Goal: Transaction & Acquisition: Purchase product/service

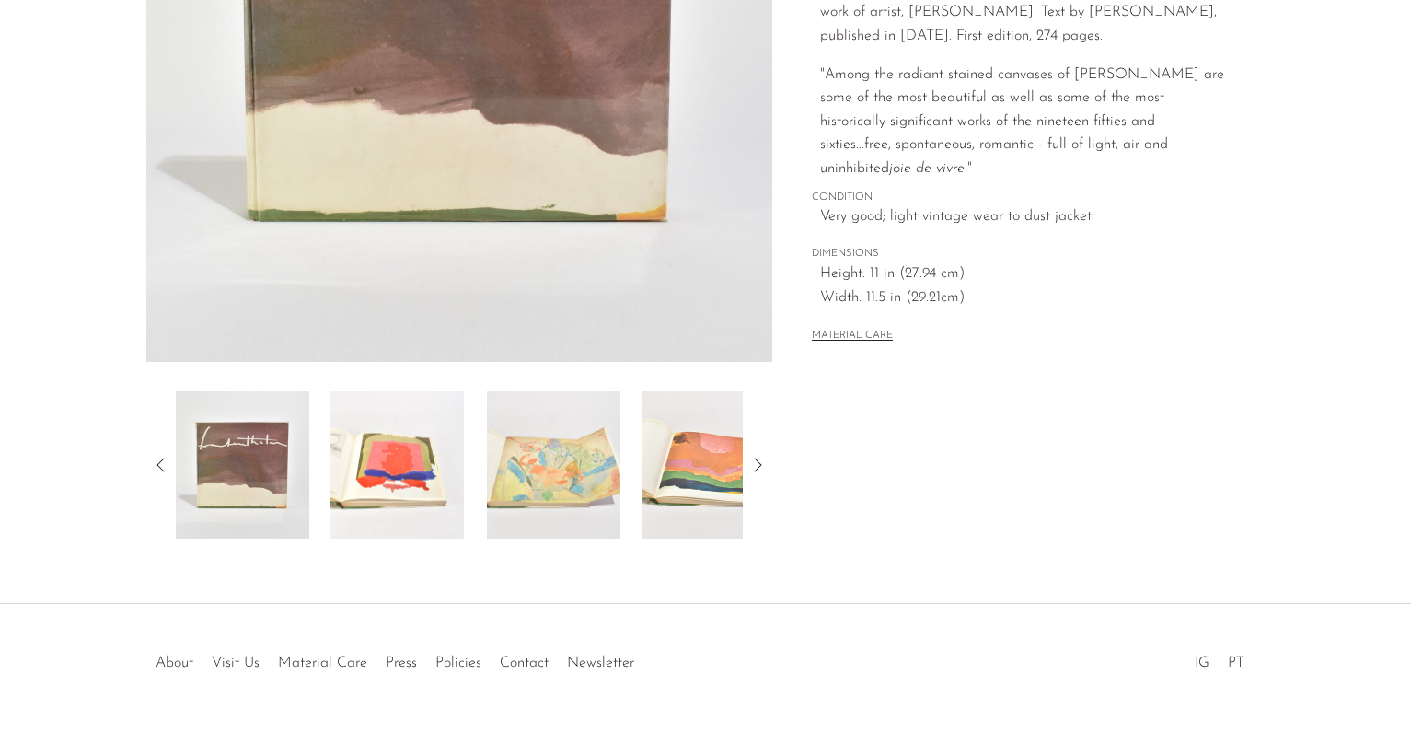
scroll to position [441, 0]
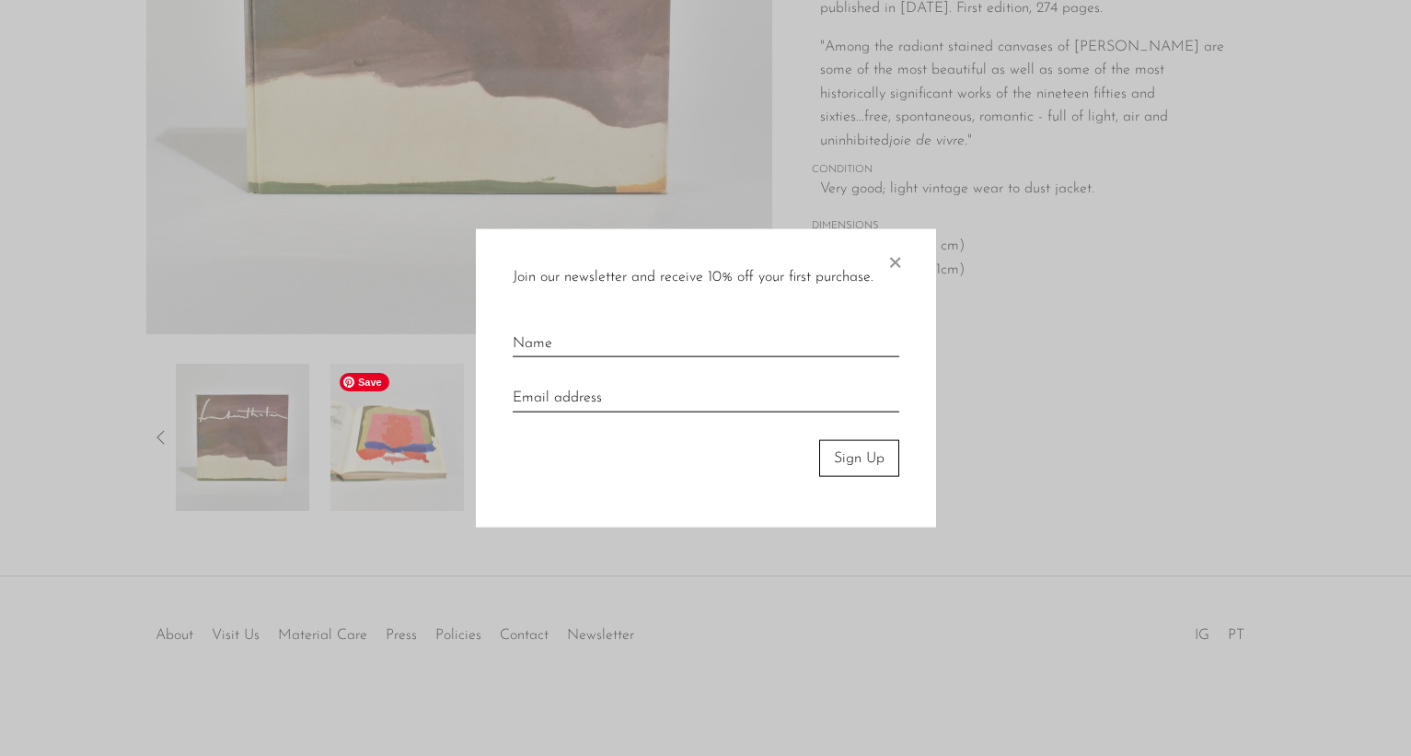
click at [350, 462] on div at bounding box center [705, 378] width 1411 height 756
click at [898, 261] on span "×" at bounding box center [895, 257] width 18 height 59
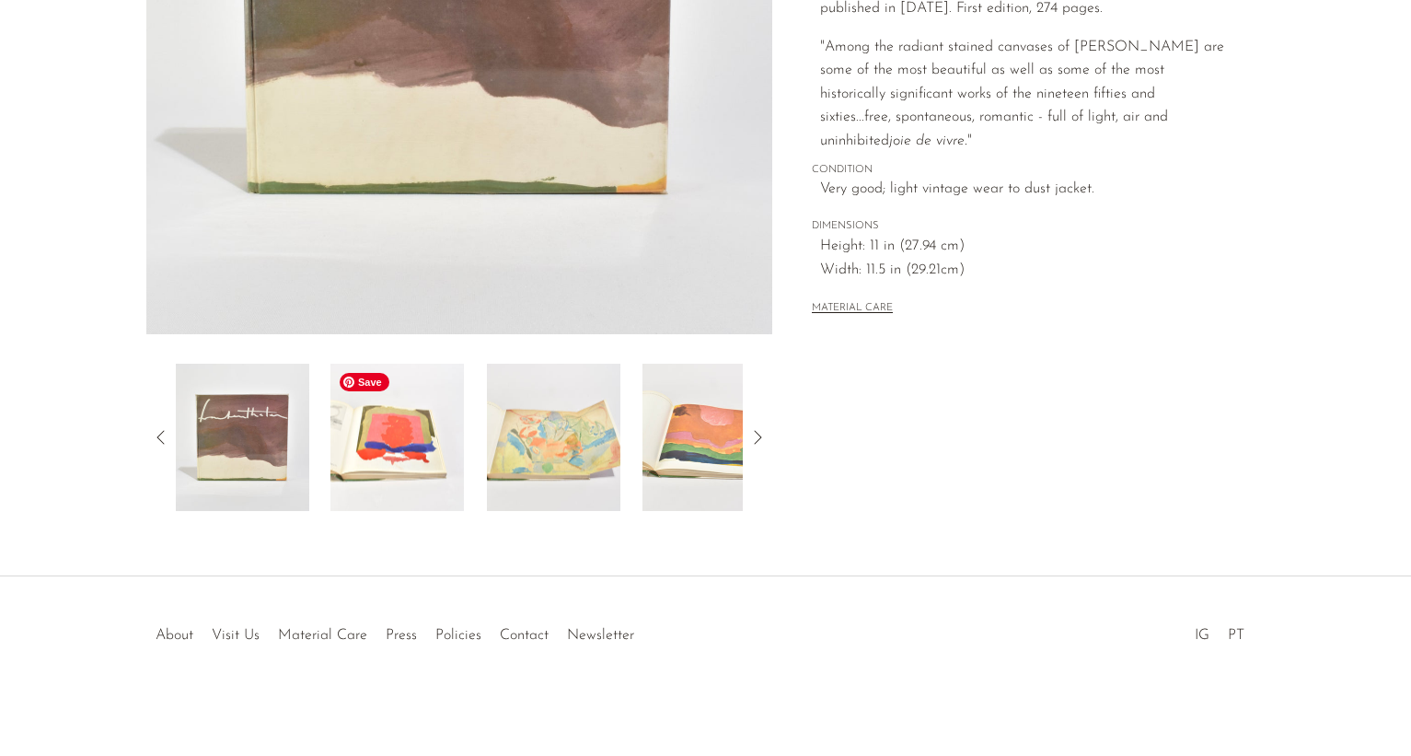
click at [398, 422] on img at bounding box center [397, 437] width 133 height 147
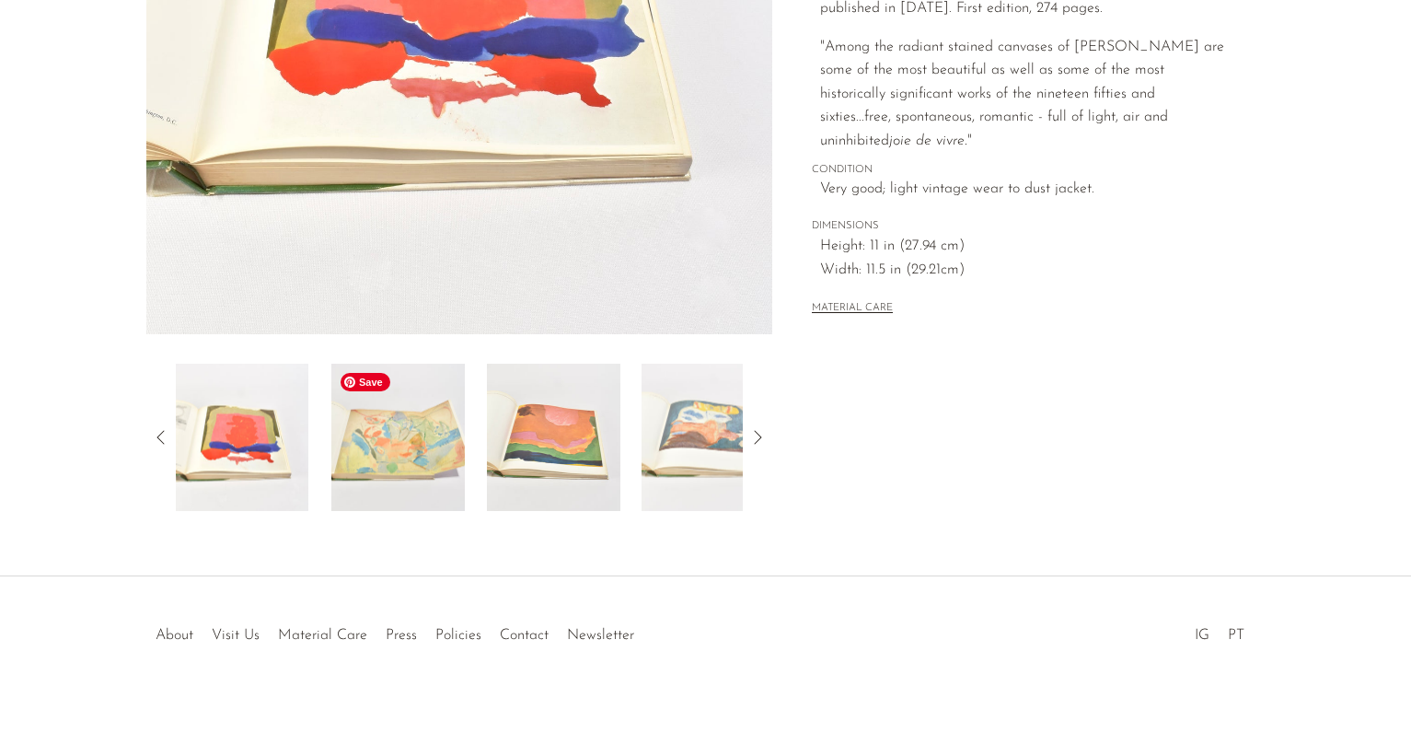
click at [410, 475] on img at bounding box center [397, 437] width 133 height 147
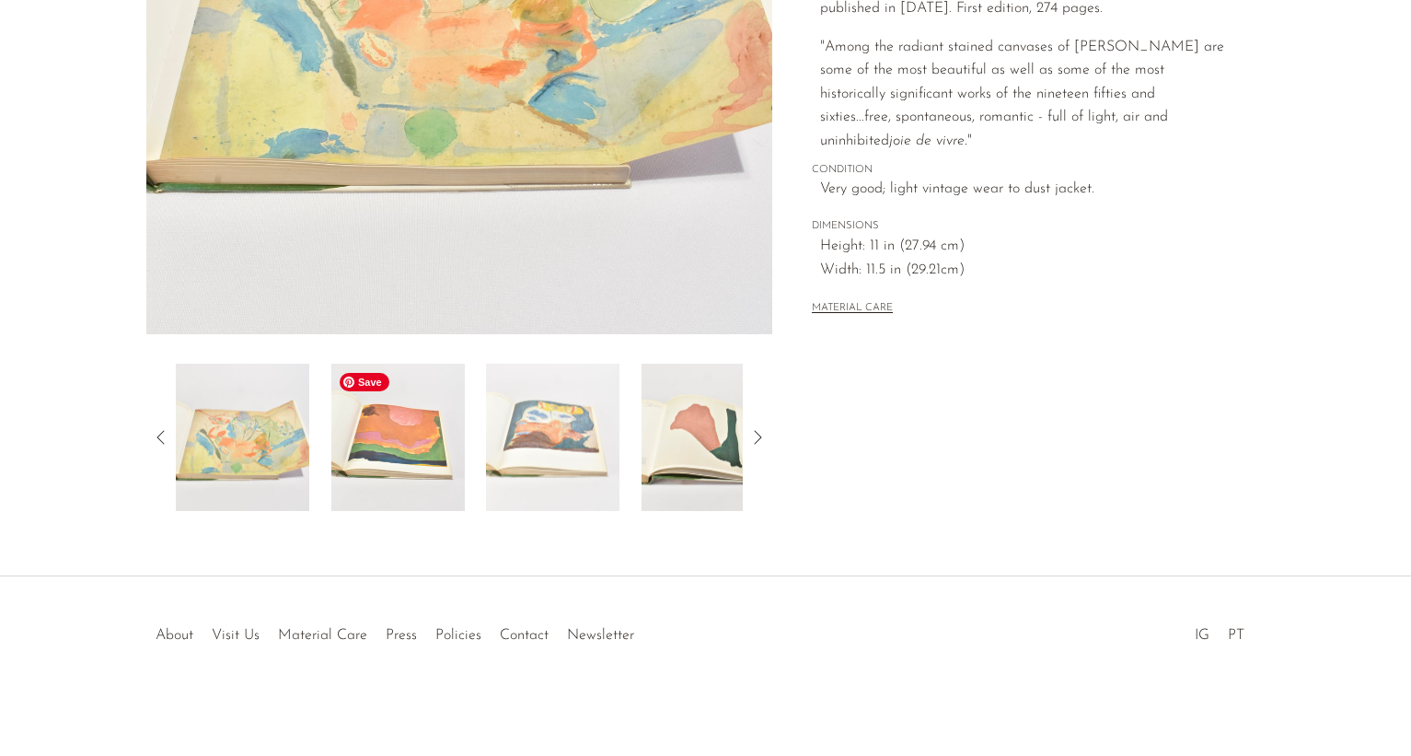
click at [413, 470] on img at bounding box center [397, 437] width 133 height 147
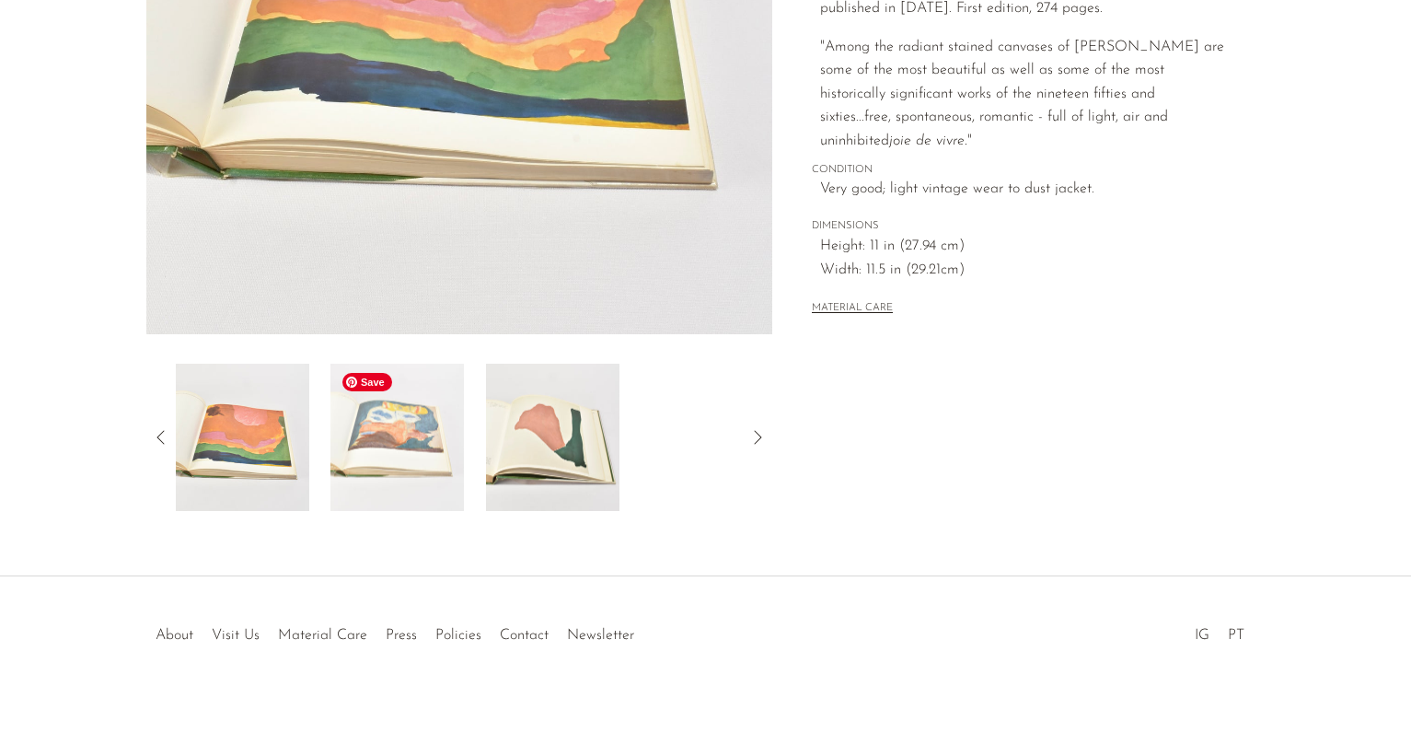
click at [383, 464] on img at bounding box center [397, 437] width 133 height 147
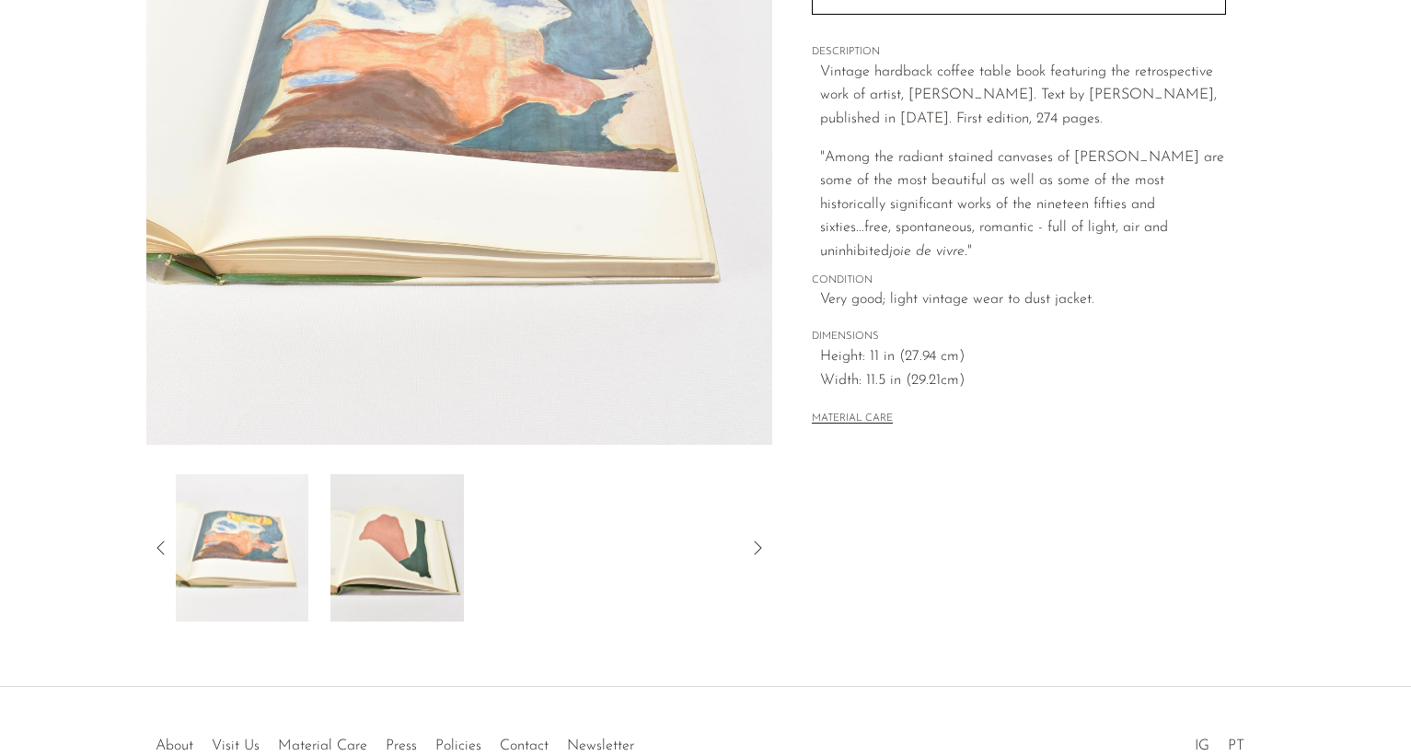
scroll to position [369, 0]
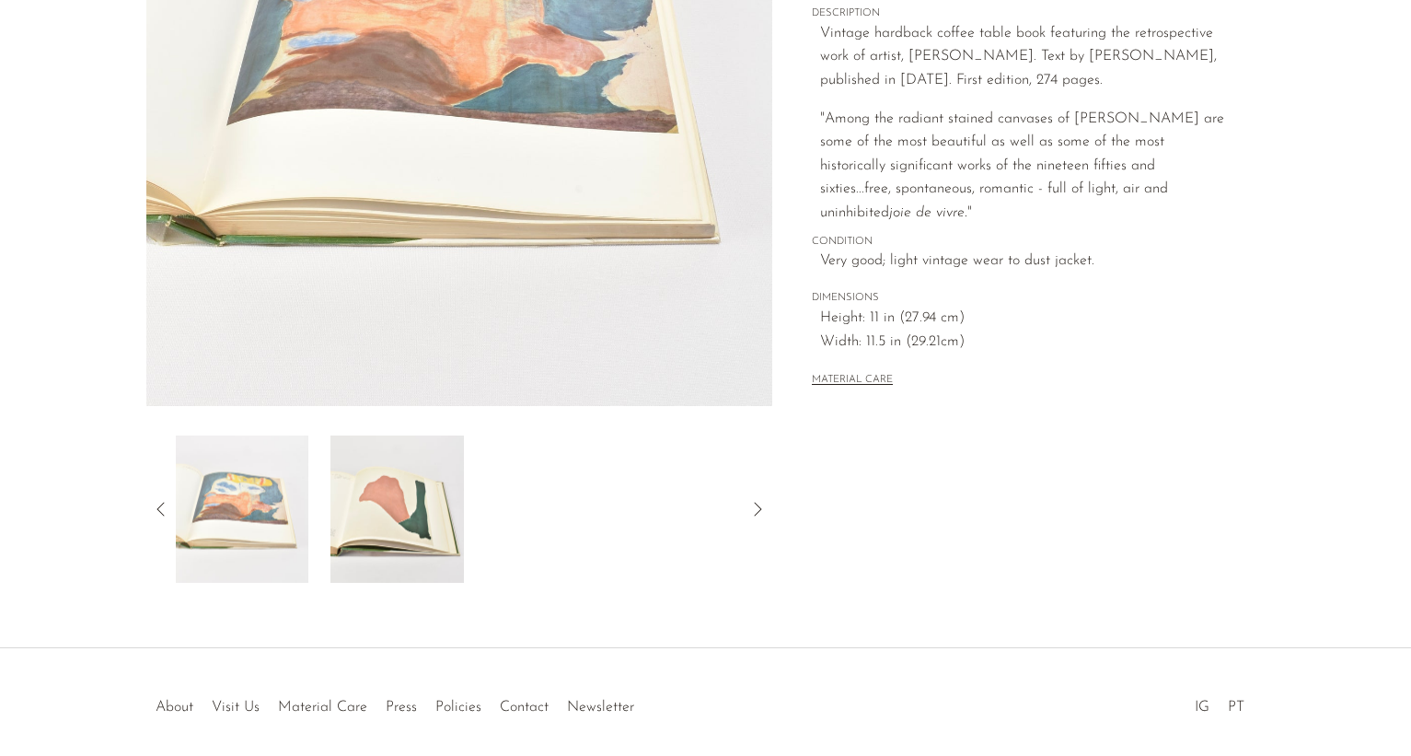
click at [159, 506] on icon at bounding box center [160, 509] width 7 height 14
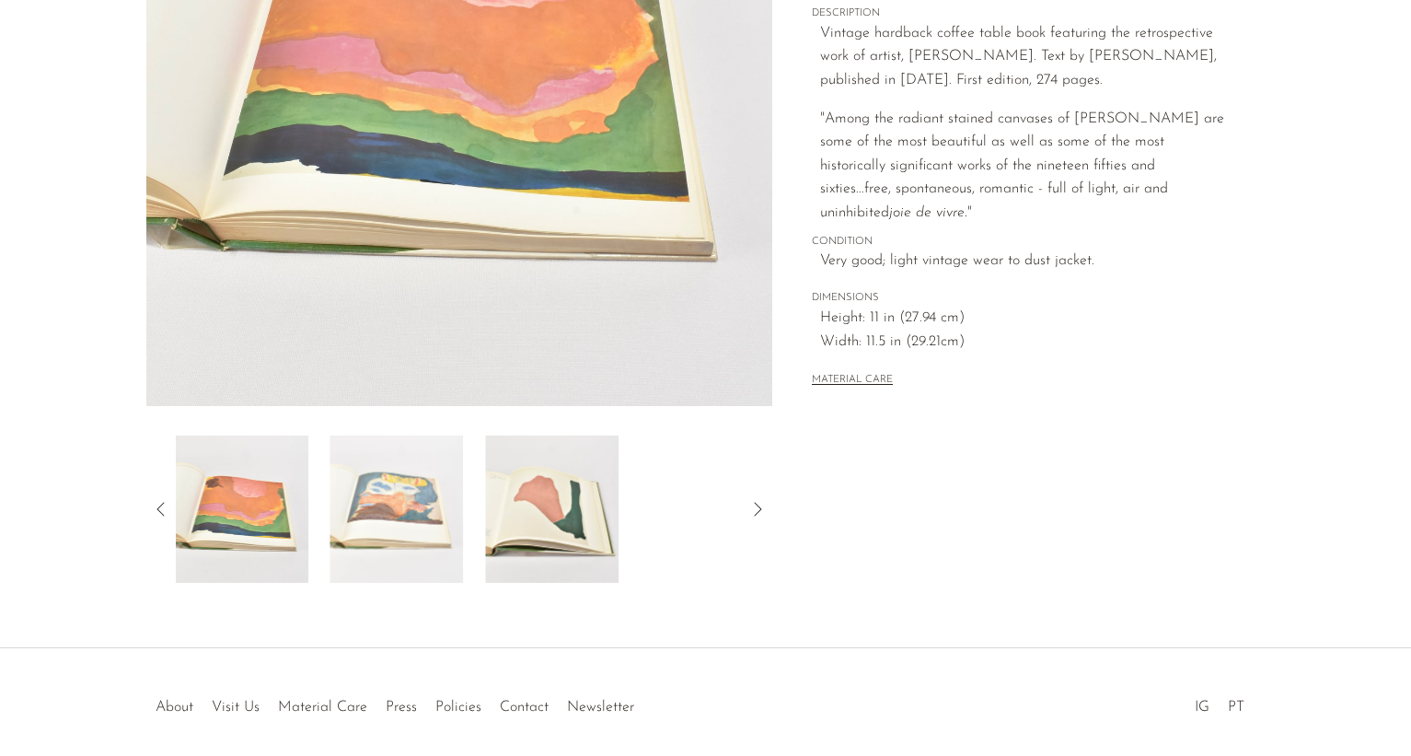
click at [159, 509] on icon at bounding box center [161, 509] width 22 height 22
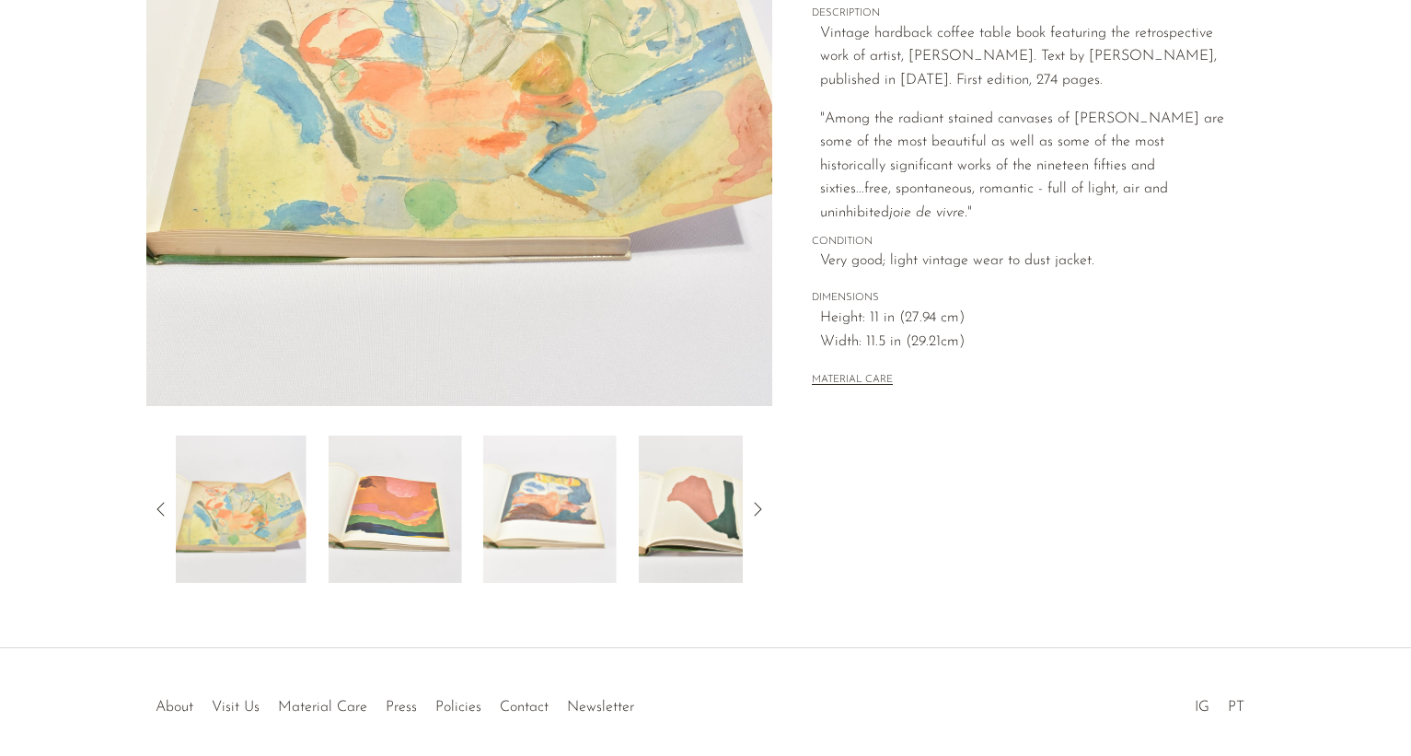
click at [159, 509] on icon at bounding box center [161, 509] width 22 height 22
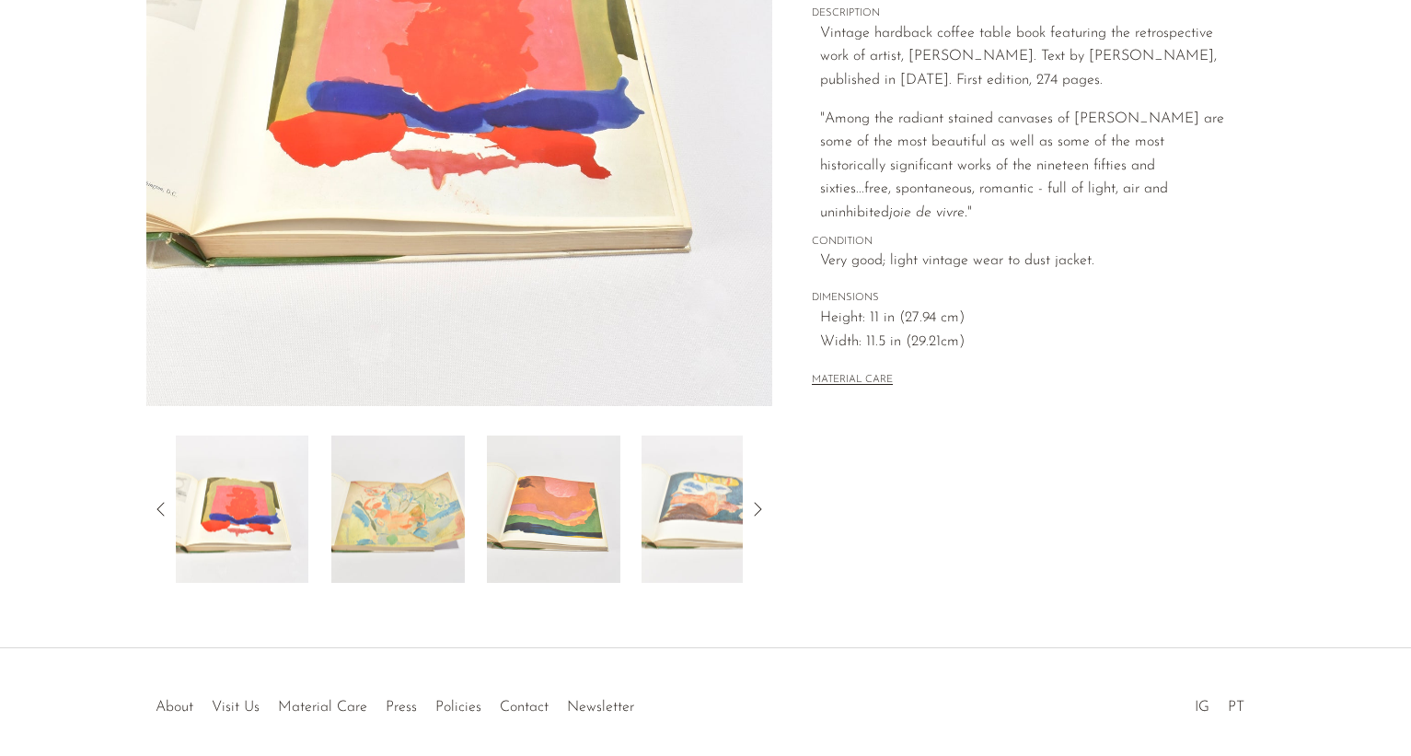
click at [159, 509] on icon at bounding box center [161, 509] width 22 height 22
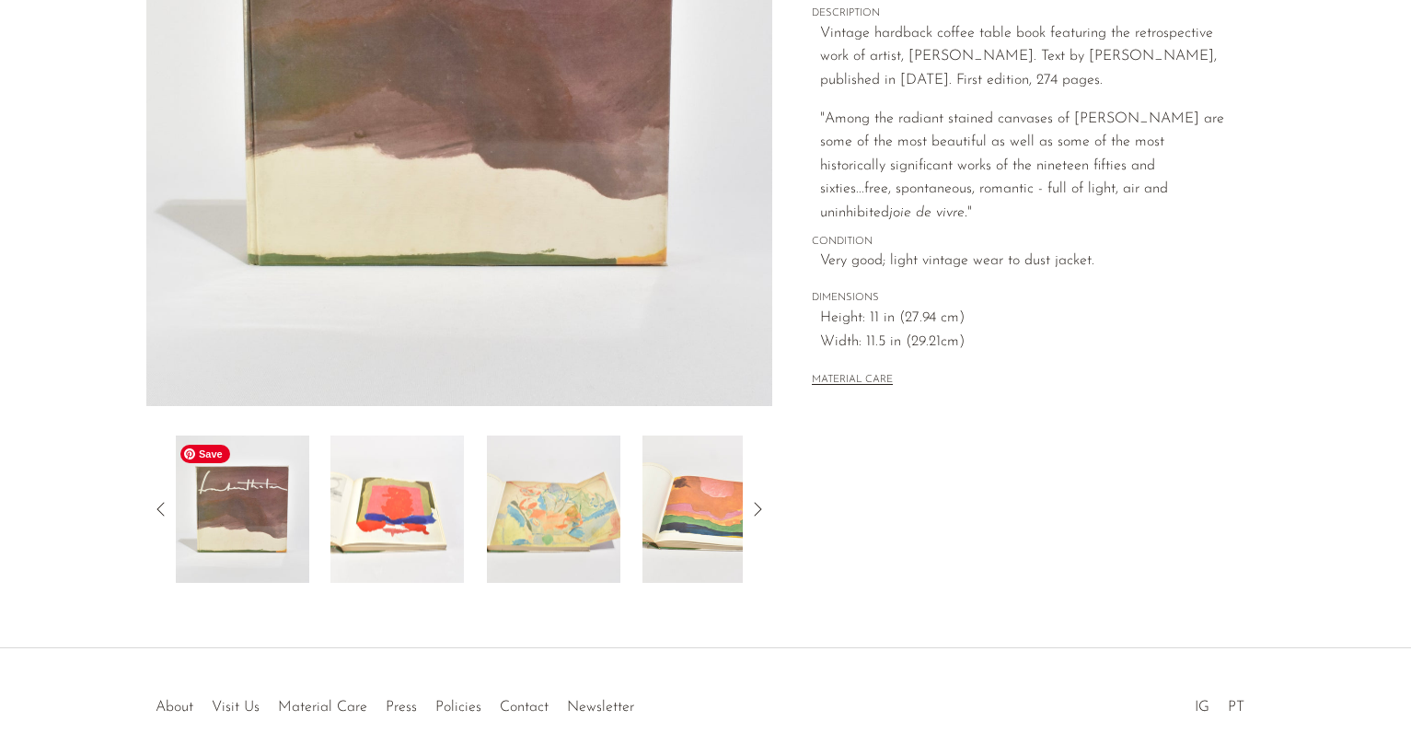
scroll to position [61, 0]
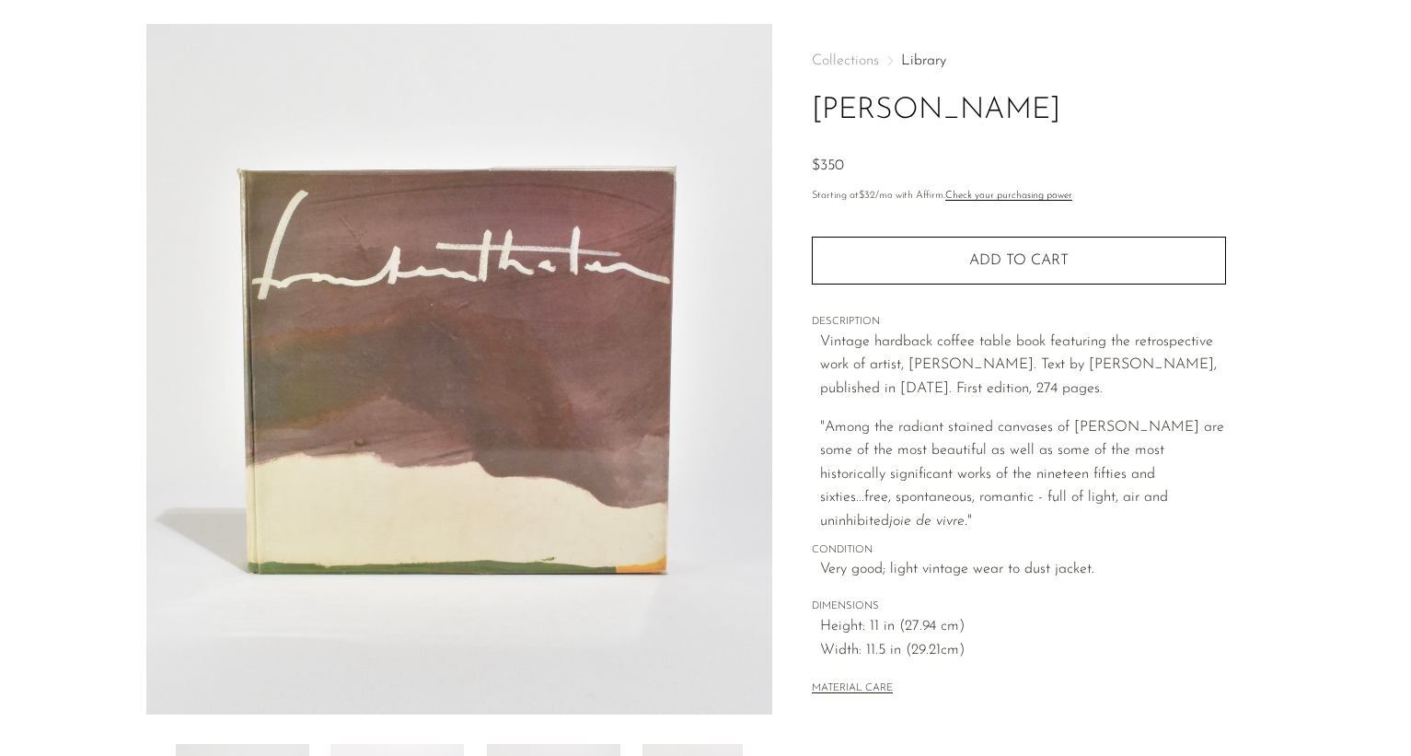
drag, startPoint x: 1094, startPoint y: 386, endPoint x: 817, endPoint y: 350, distance: 279.4
click at [817, 350] on div "Collections Library [PERSON_NAME] $350 Starting at $32 /mo with Affirm. Check y…" at bounding box center [1019, 376] width 414 height 705
copy p "Vintage hardback coffee table book featuring the retrospective work of artist, …"
